Goal: Transaction & Acquisition: Purchase product/service

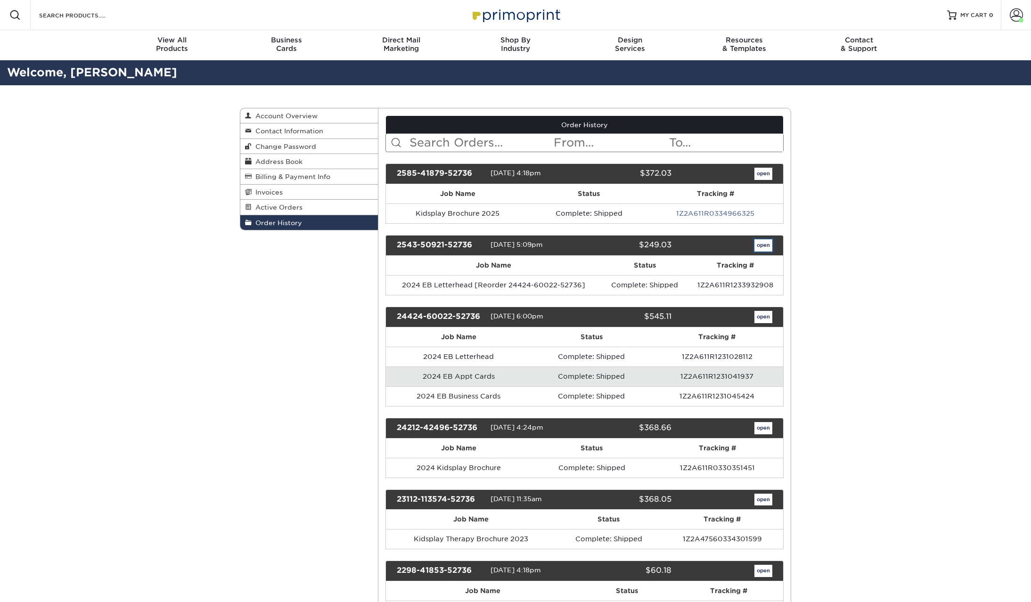
click at [764, 250] on link "open" at bounding box center [764, 245] width 18 height 12
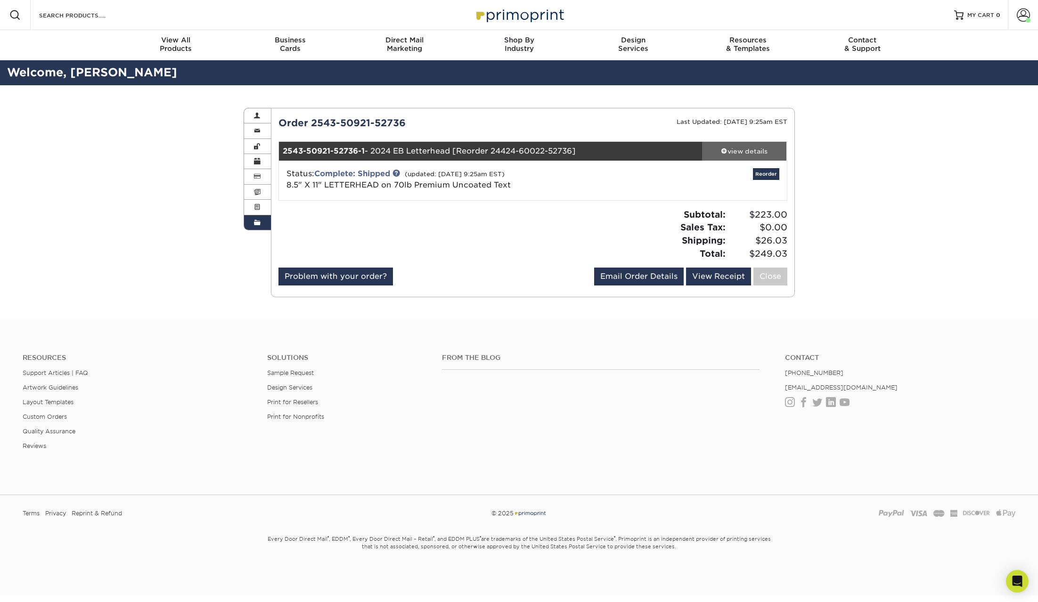
click at [751, 151] on div "view details" at bounding box center [744, 151] width 85 height 9
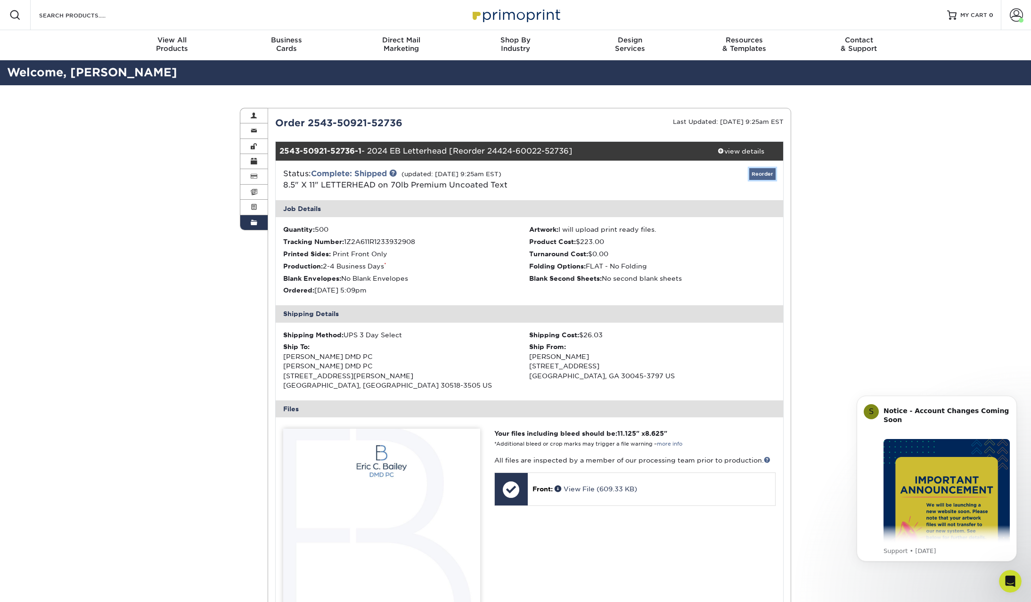
click at [763, 176] on link "Reorder" at bounding box center [762, 174] width 26 height 12
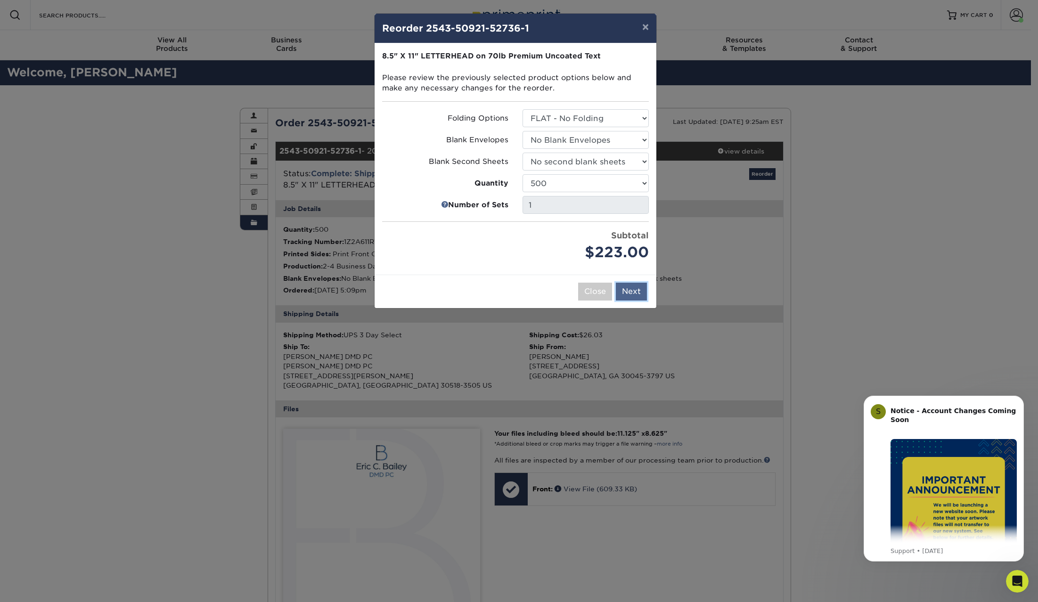
click at [630, 291] on button "Next" at bounding box center [631, 292] width 31 height 18
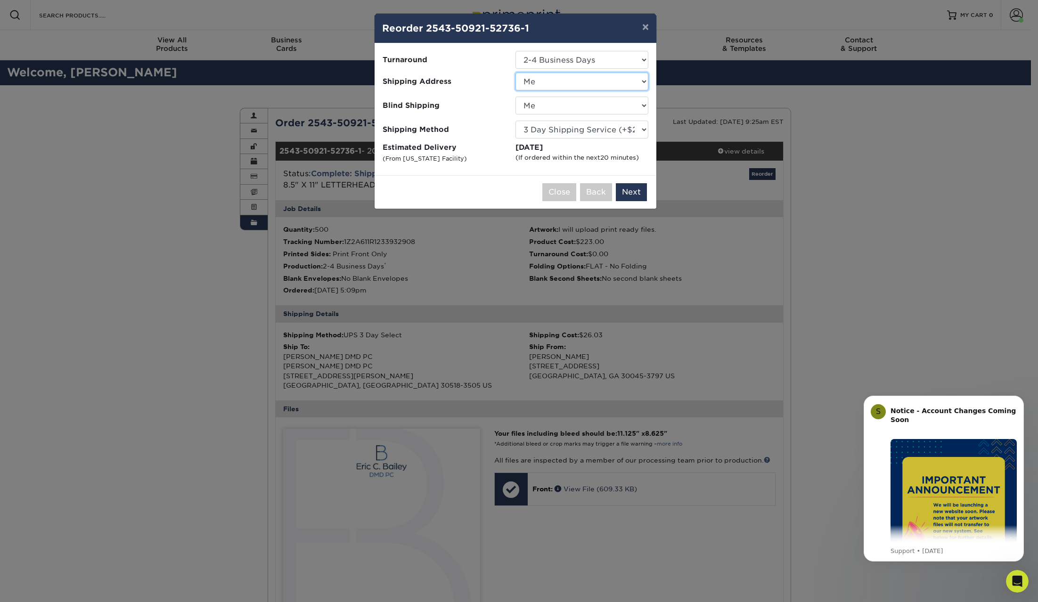
click at [543, 79] on select "Select One Conduit, Inc. Eric C Bailey DMD PC Kidsplay Therapy Center Me" at bounding box center [582, 82] width 133 height 18
select select "202557"
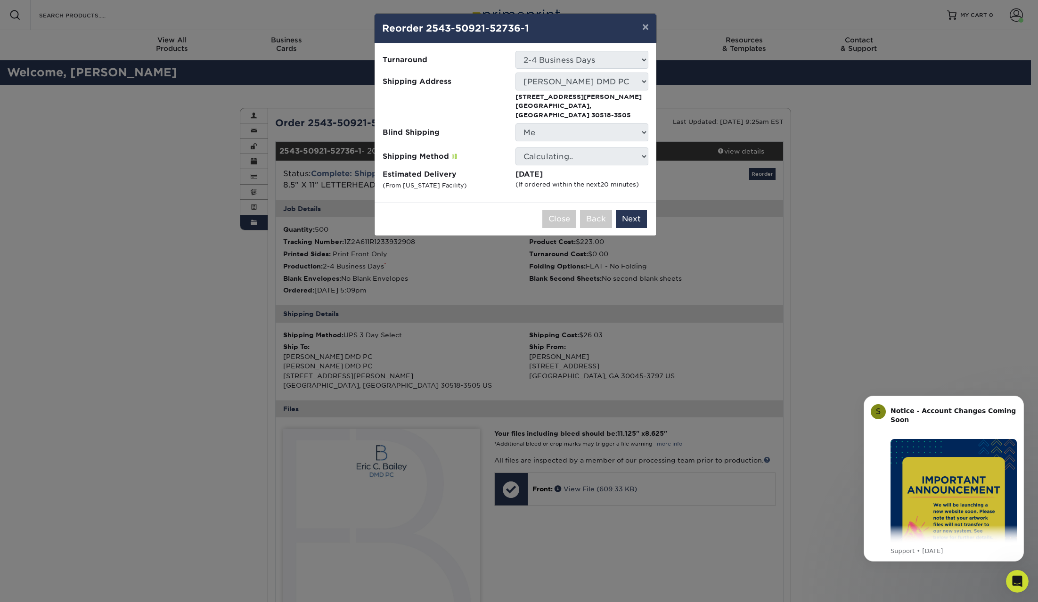
click at [449, 98] on div at bounding box center [449, 104] width 133 height 29
click at [541, 148] on select "Please Select Ground Shipping (+$14.82) 3 Day Shipping Service (+$18.59) 2 Day …" at bounding box center [582, 157] width 133 height 18
select select "03"
click at [516, 148] on select "Please Select Ground Shipping (+$14.82) 3 Day Shipping Service (+$18.59) 2 Day …" at bounding box center [582, 157] width 133 height 18
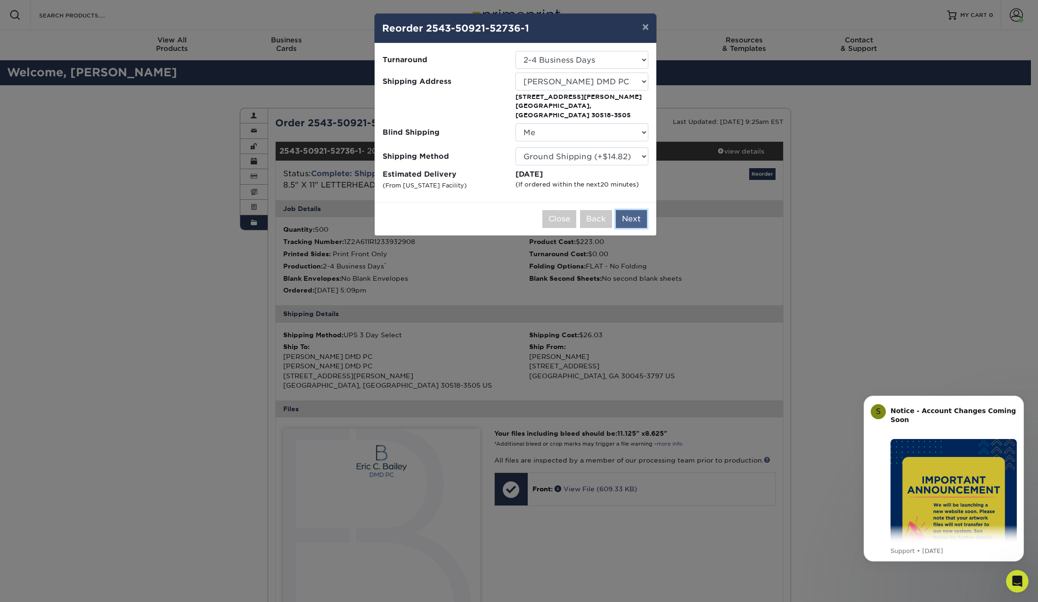
click at [631, 211] on button "Next" at bounding box center [631, 219] width 31 height 18
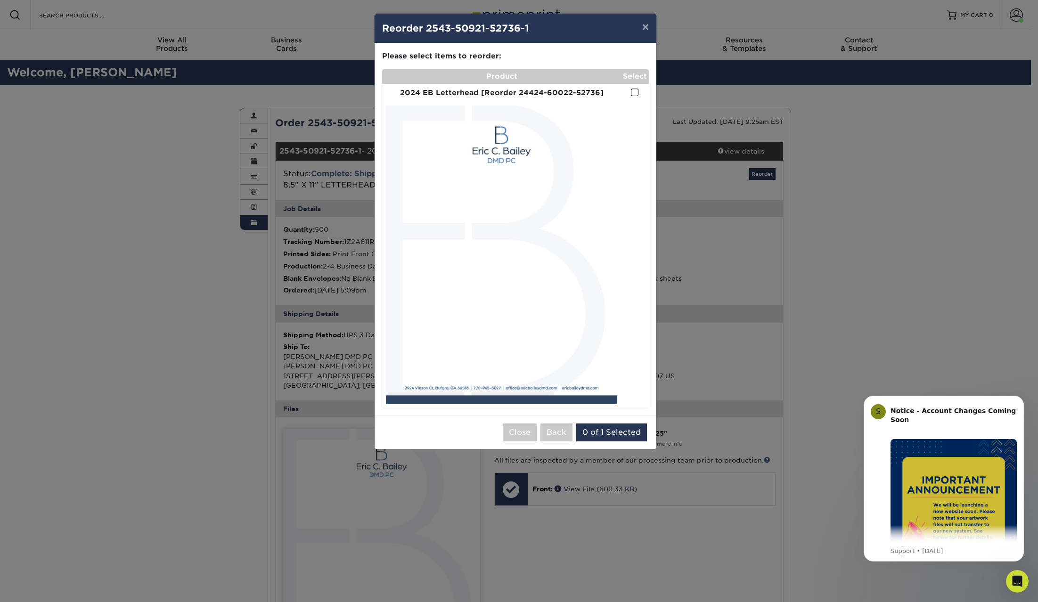
click at [636, 91] on span at bounding box center [635, 92] width 8 height 9
click at [0, 0] on input "checkbox" at bounding box center [0, 0] width 0 height 0
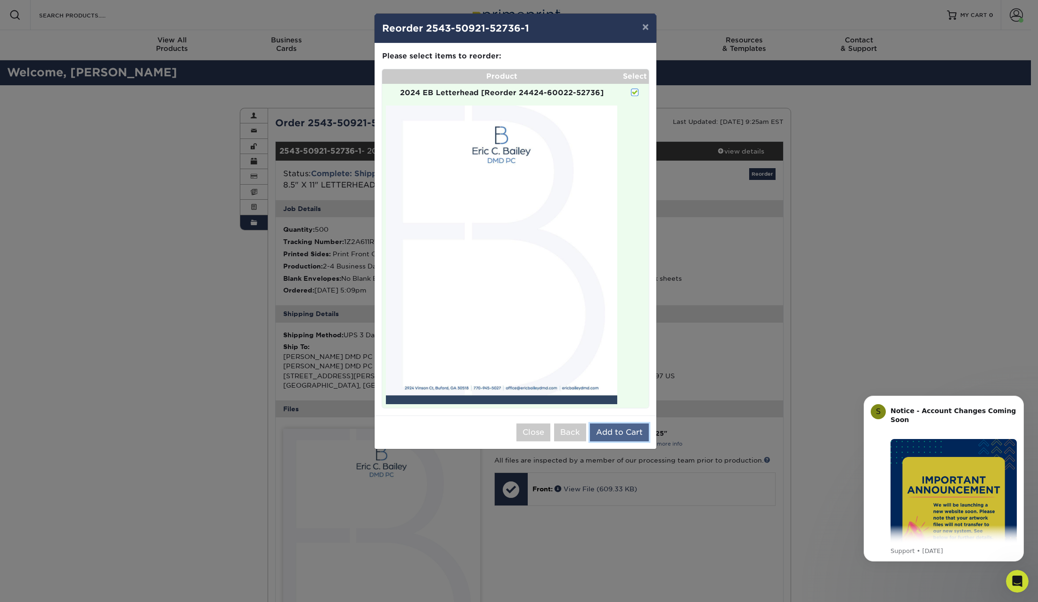
click at [616, 438] on button "Add to Cart" at bounding box center [619, 433] width 59 height 18
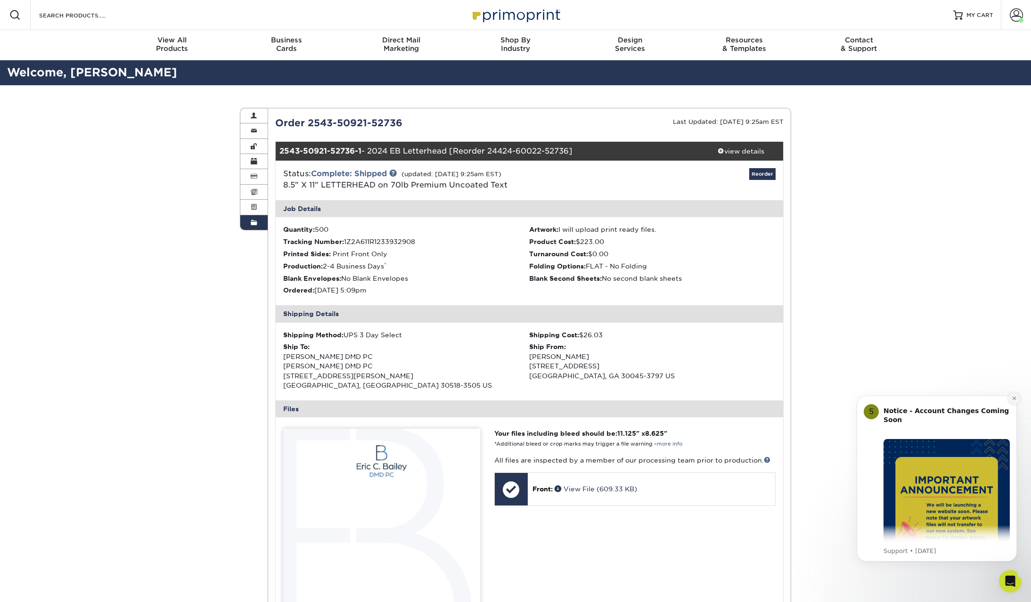
drag, startPoint x: 1014, startPoint y: 398, endPoint x: 1858, endPoint y: 775, distance: 924.7
click at [1014, 398] on icon "Dismiss notification" at bounding box center [1014, 398] width 5 height 5
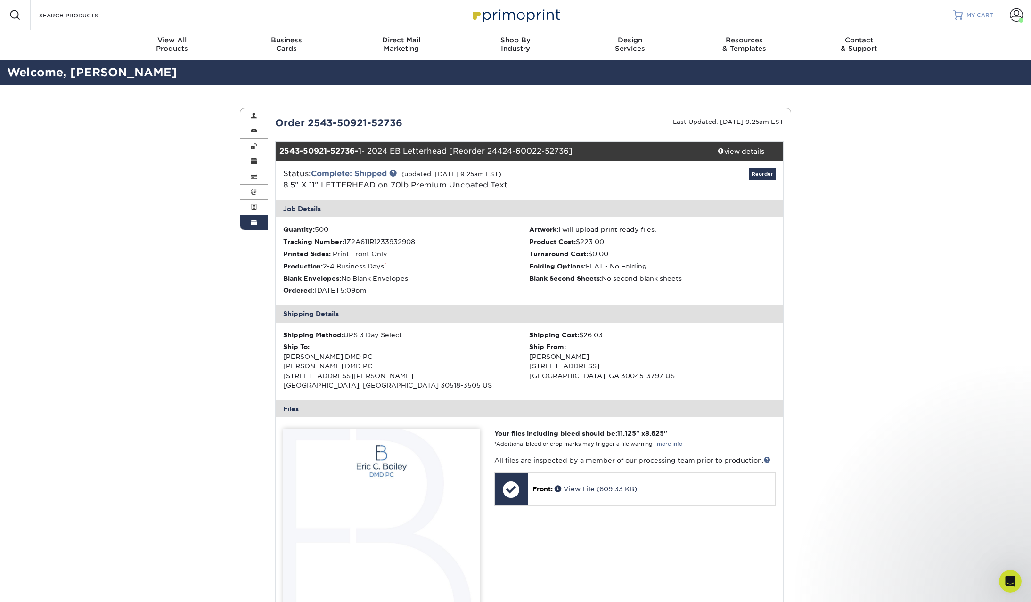
click at [990, 11] on span "MY CART" at bounding box center [980, 15] width 27 height 8
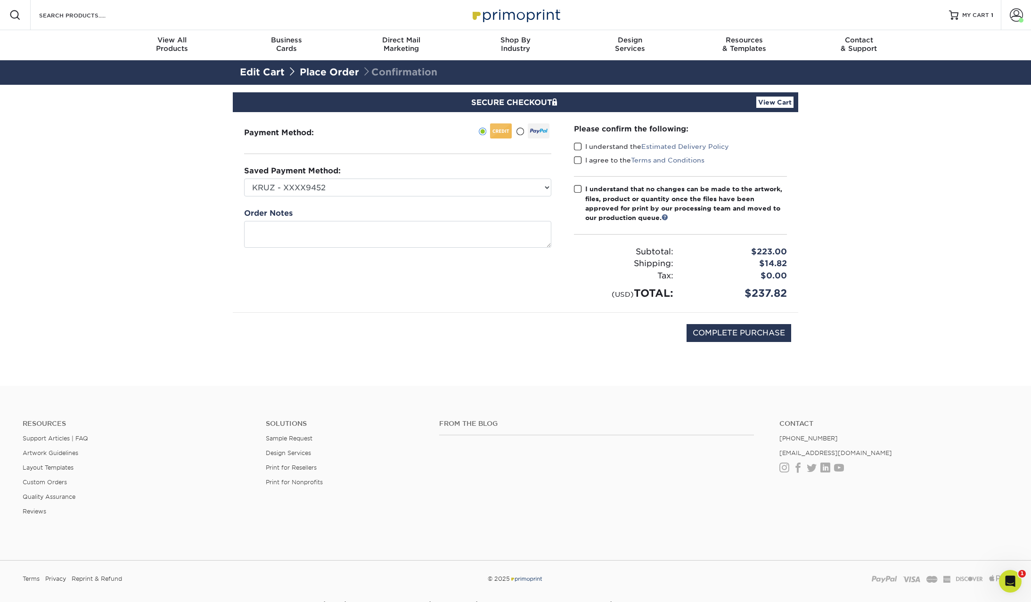
click at [577, 147] on span at bounding box center [578, 146] width 8 height 9
click at [0, 0] on input "I understand the Estimated Delivery Policy" at bounding box center [0, 0] width 0 height 0
click at [577, 163] on span at bounding box center [578, 160] width 8 height 9
click at [0, 0] on input "I agree to the Terms and Conditions" at bounding box center [0, 0] width 0 height 0
click at [575, 189] on span at bounding box center [578, 189] width 8 height 9
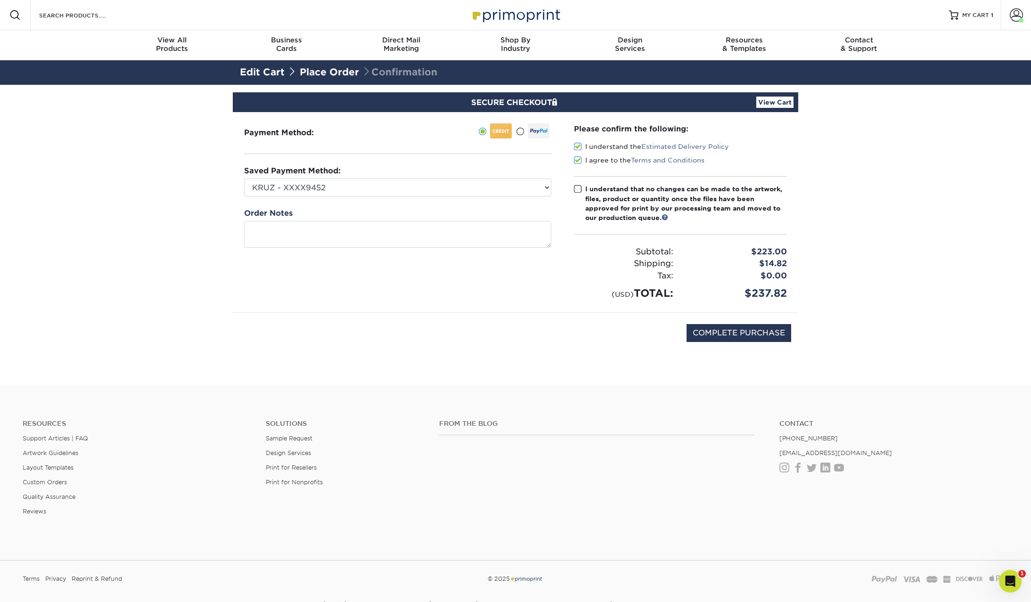
click at [0, 0] on input "I understand that no changes can be made to the artwork, files, product or quan…" at bounding box center [0, 0] width 0 height 0
click at [756, 337] on input "COMPLETE PURCHASE" at bounding box center [739, 333] width 105 height 18
type input "PROCESSING, PLEASE WAIT..."
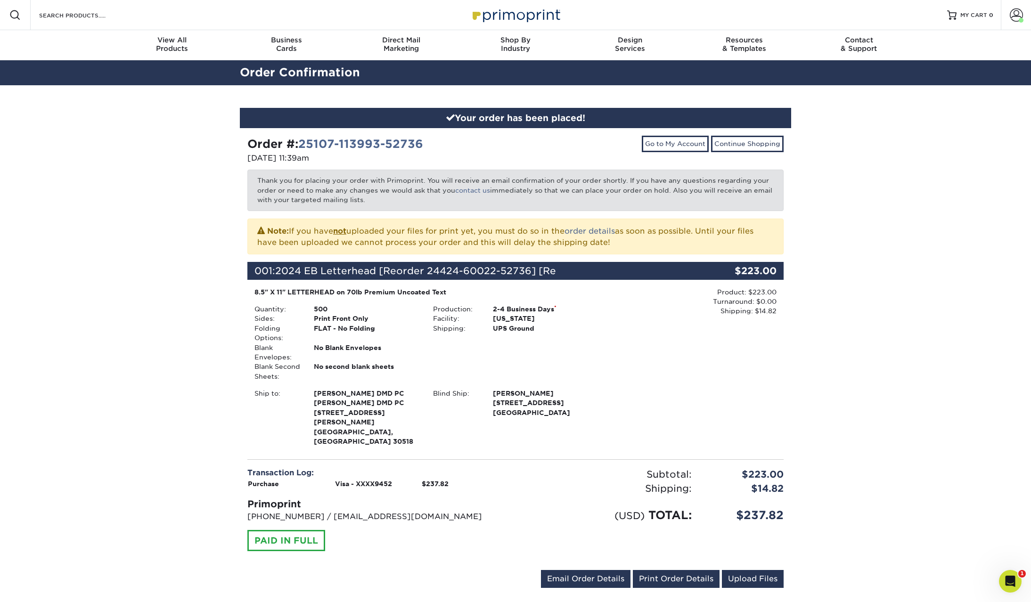
click at [859, 297] on div "Your order has been placed! Order #: 25107-113993-52736 10/07/2025 11:39am Go t…" at bounding box center [515, 353] width 1031 height 537
